Goal: Check status

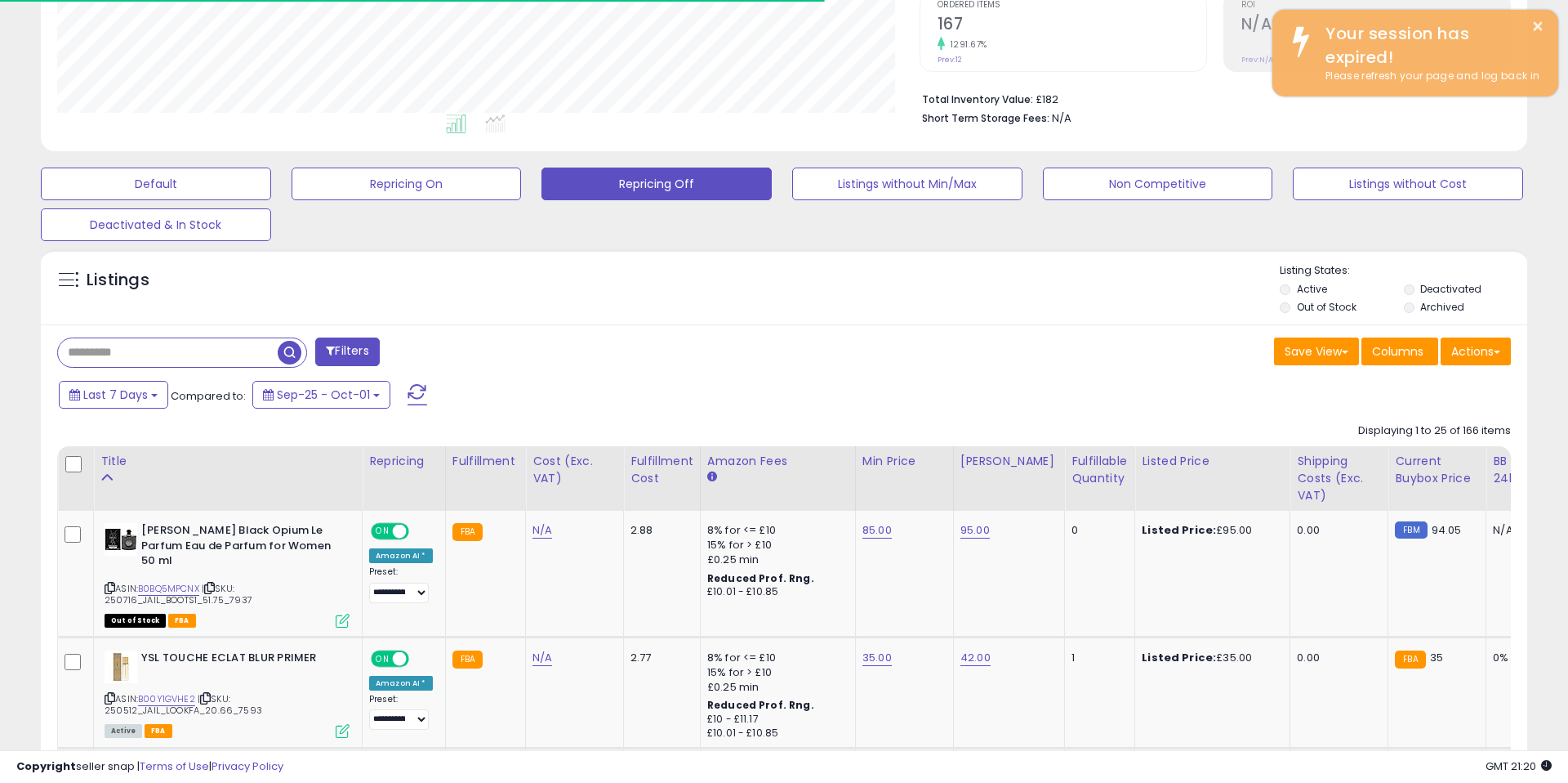
scroll to position [335, 863]
